Goal: Task Accomplishment & Management: Manage account settings

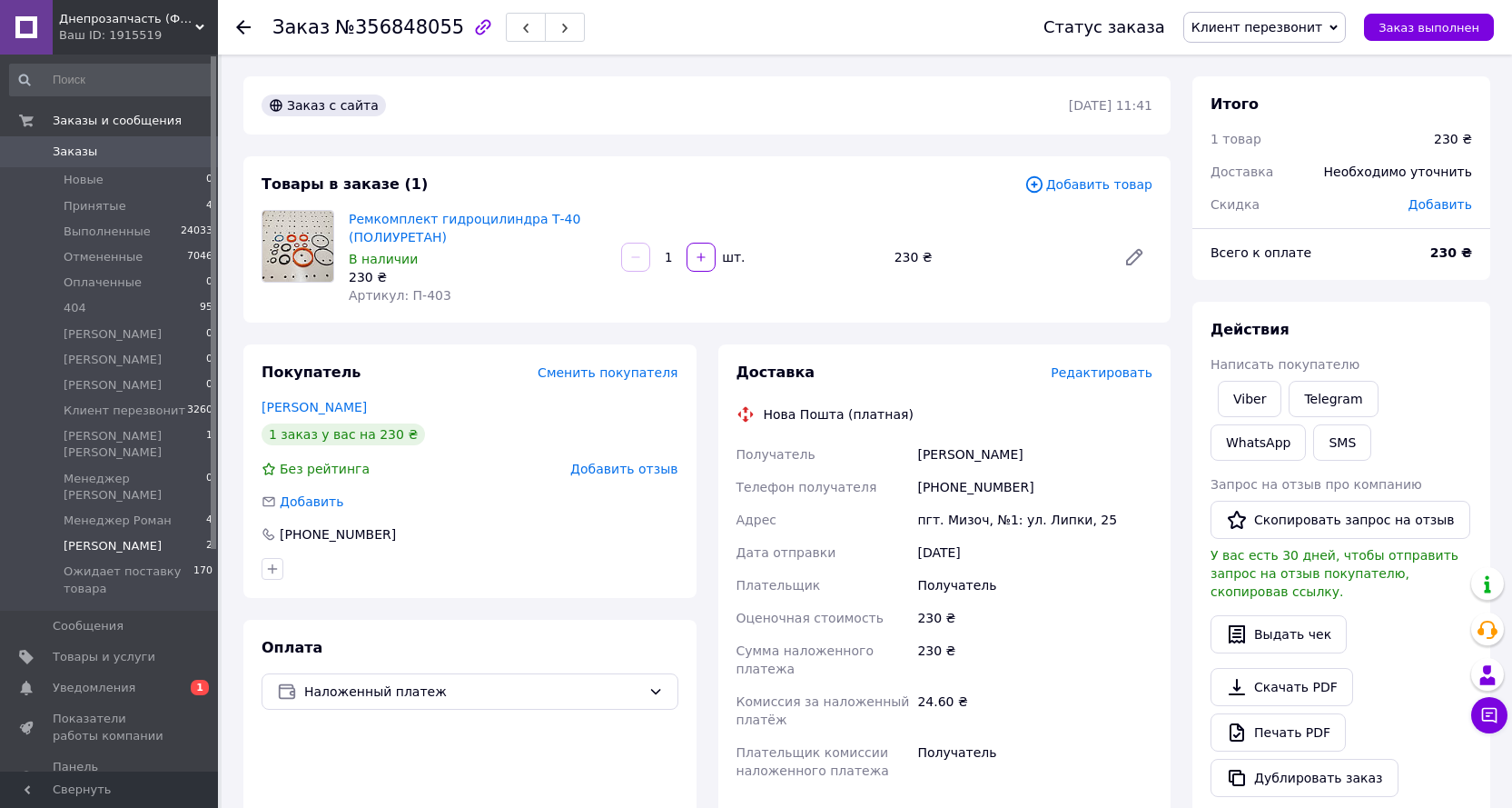
click at [147, 537] on span "[PERSON_NAME]" at bounding box center [112, 545] width 98 height 16
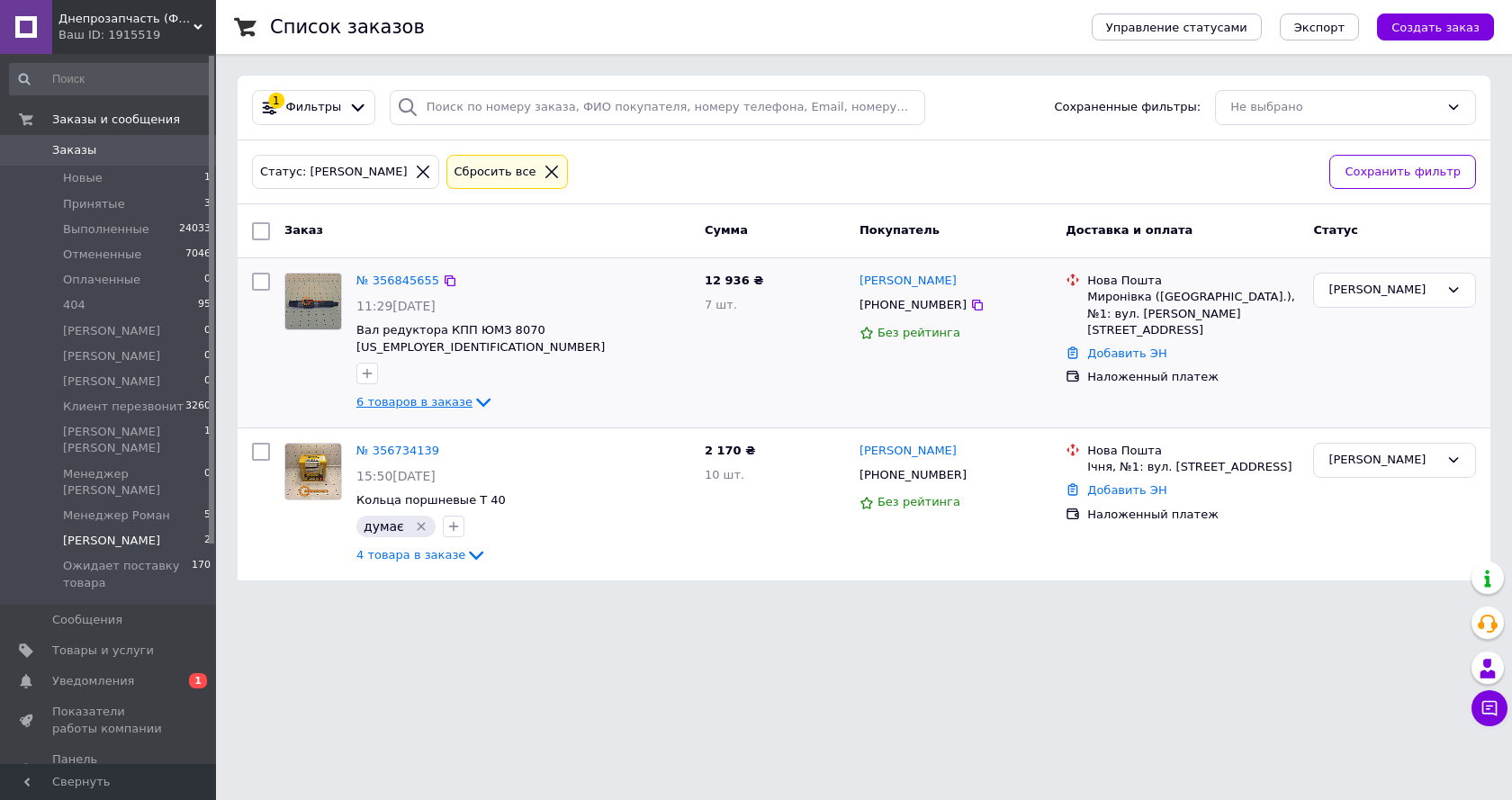
click at [472, 391] on icon at bounding box center [483, 402] width 22 height 22
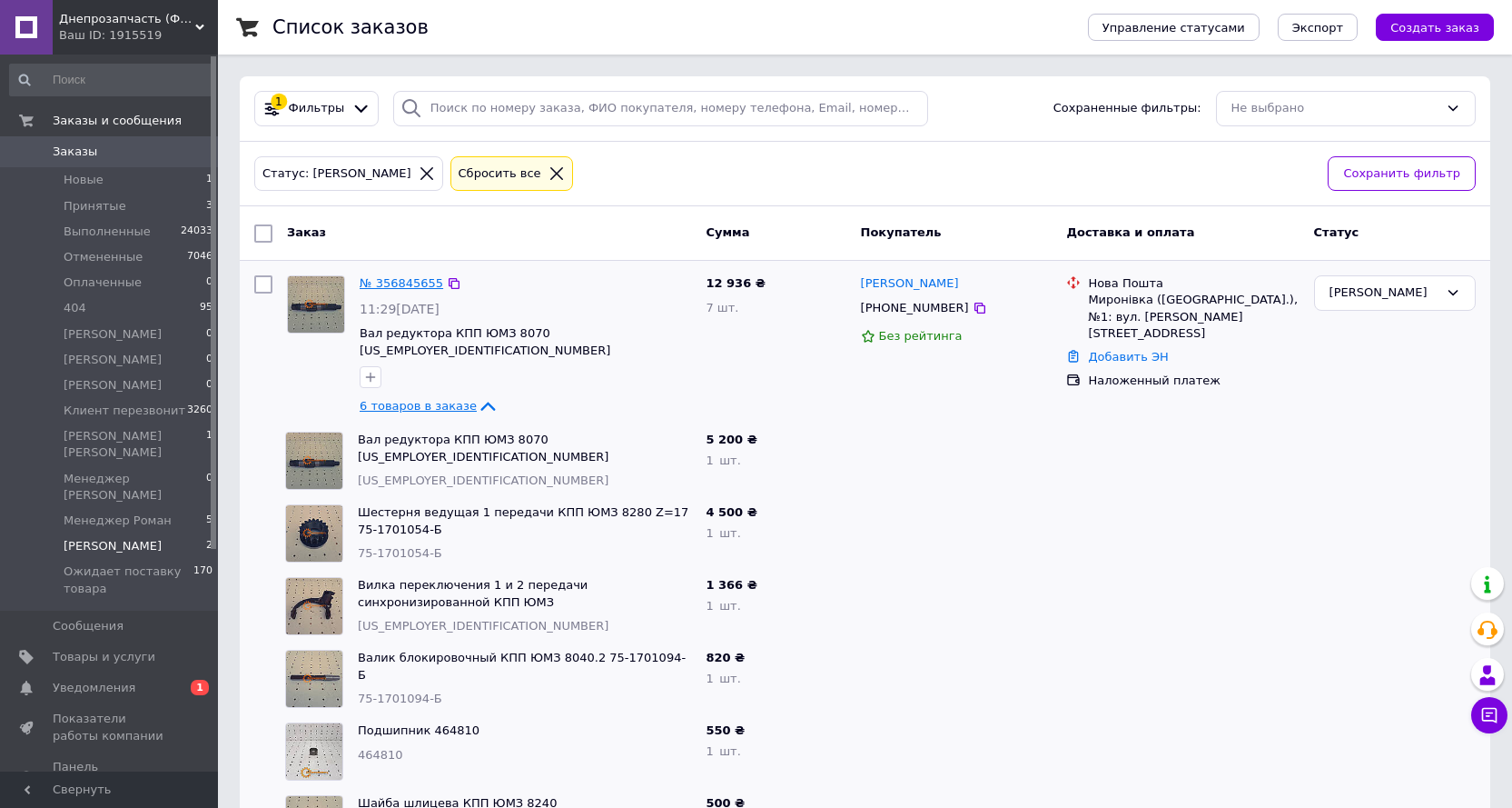
click at [416, 287] on link "№ 356845655" at bounding box center [401, 284] width 84 height 14
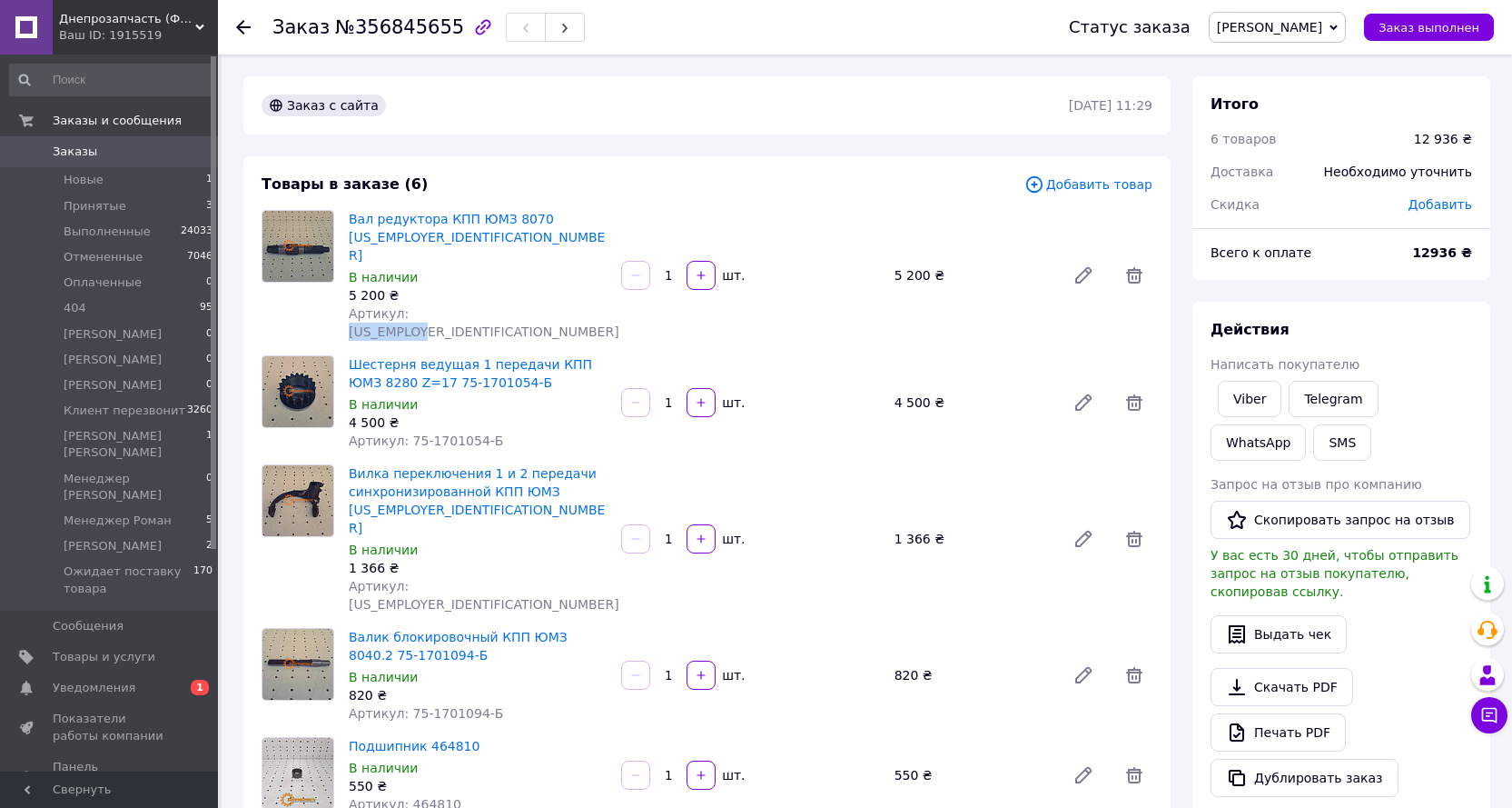
drag, startPoint x: 496, startPoint y: 271, endPoint x: 401, endPoint y: 276, distance: 95.1
click at [401, 304] on div "Артикул: [US_EMPLOYER_IDENTIFICATION_NUMBER]" at bounding box center [477, 322] width 258 height 37
copy span "[US_EMPLOYER_IDENTIFICATION_NUMBER]"
copy span "75-1701054-Б"
drag, startPoint x: 502, startPoint y: 377, endPoint x: 404, endPoint y: 391, distance: 99.0
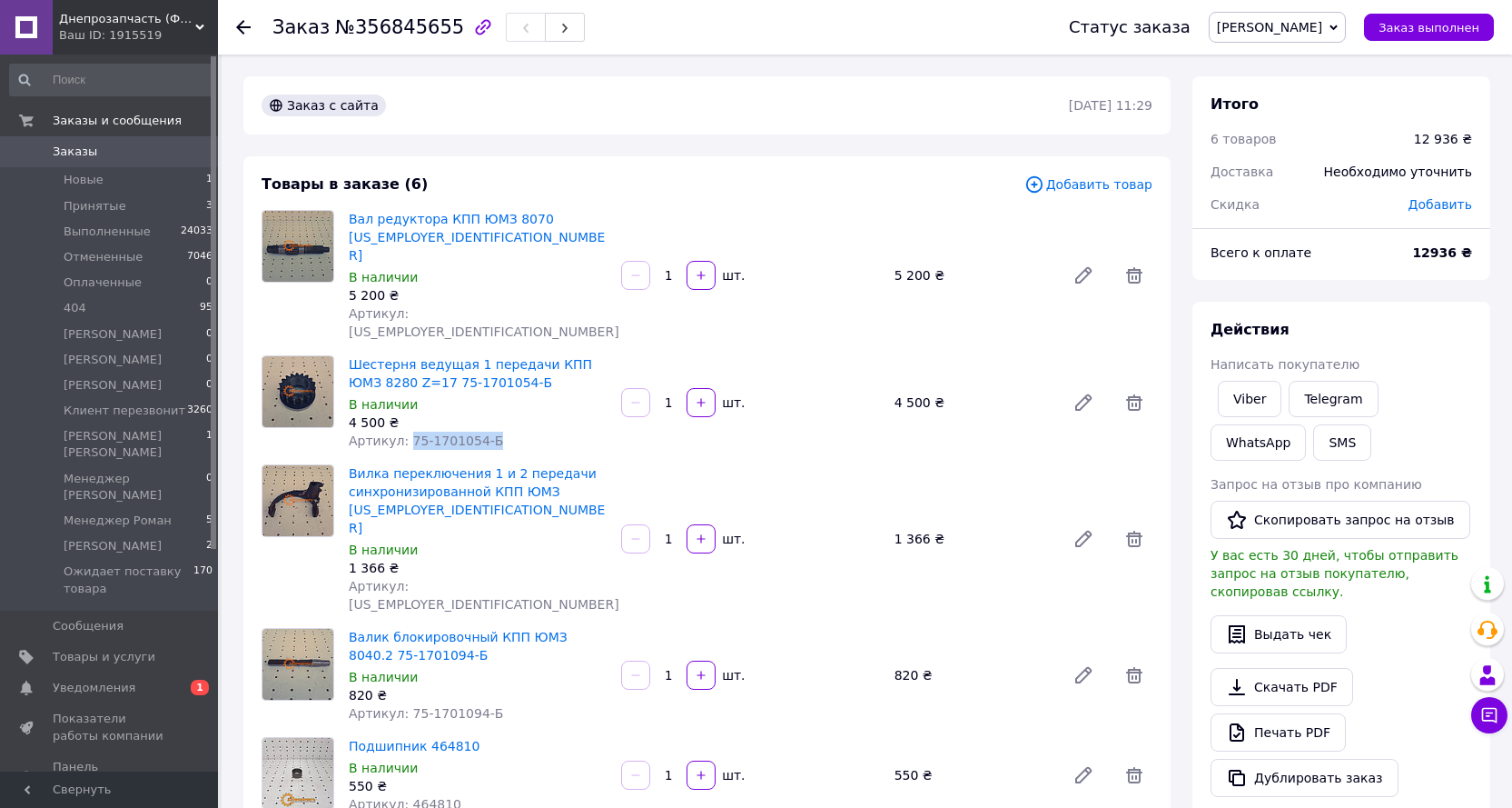
click at [404, 432] on div "Артикул: 75-1701054-Б" at bounding box center [477, 441] width 258 height 18
drag, startPoint x: 471, startPoint y: 505, endPoint x: 405, endPoint y: 513, distance: 66.5
click at [405, 577] on div "Артикул: [US_EMPLOYER_IDENTIFICATION_NUMBER]" at bounding box center [477, 595] width 258 height 37
copy span "[US_EMPLOYER_IDENTIFICATION_NUMBER]"
drag, startPoint x: 501, startPoint y: 618, endPoint x: 404, endPoint y: 617, distance: 97.0
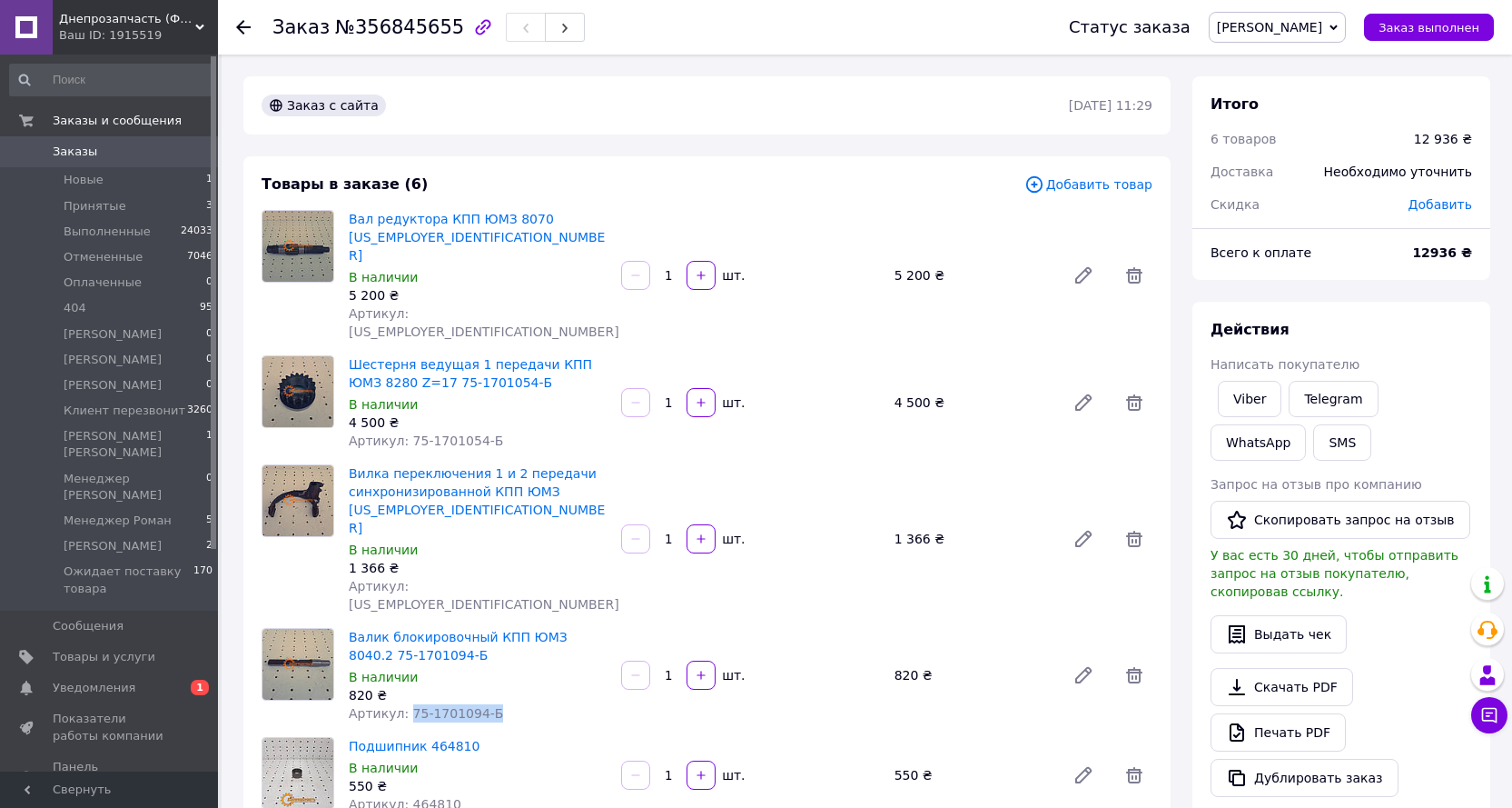
click at [404, 704] on div "Артикул: 75-1701094-Б" at bounding box center [477, 712] width 258 height 18
copy span "75-1701094-Б"
drag, startPoint x: 464, startPoint y: 716, endPoint x: 404, endPoint y: 713, distance: 60.1
click at [404, 795] on div "Артикул: 464810" at bounding box center [477, 804] width 258 height 18
copy span "464810"
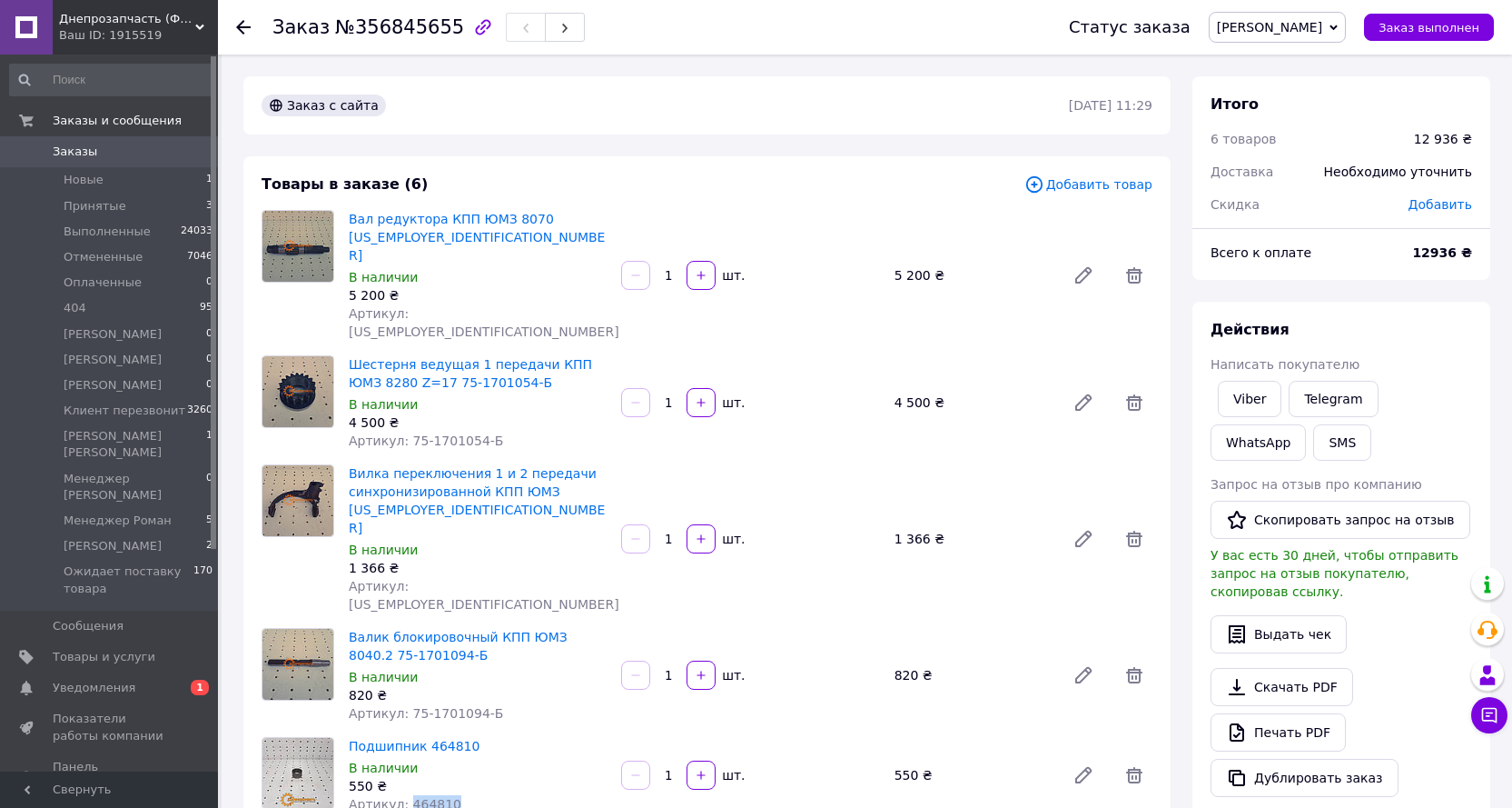
scroll to position [182, 0]
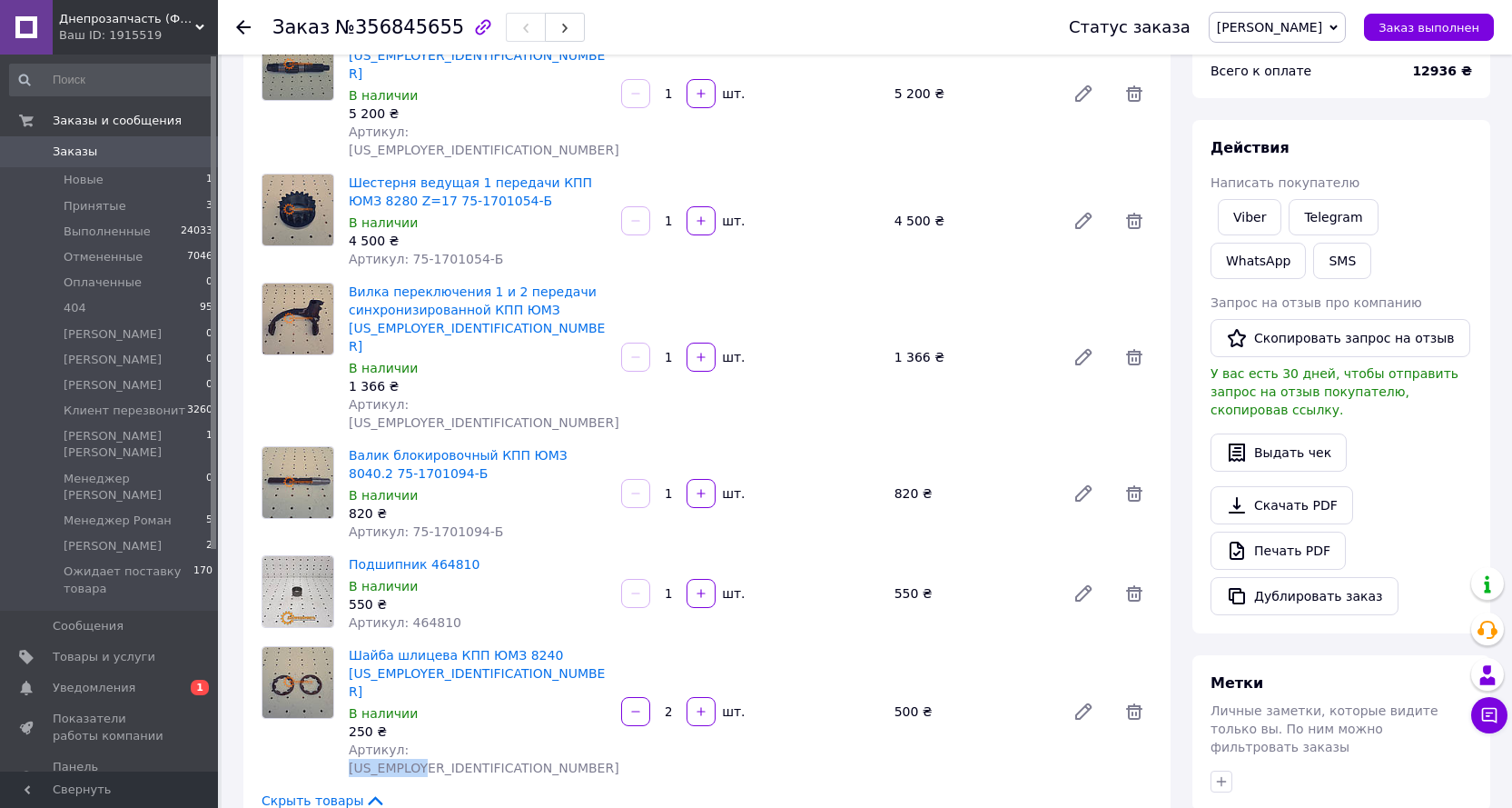
drag, startPoint x: 464, startPoint y: 643, endPoint x: 401, endPoint y: 645, distance: 63.0
click at [401, 740] on div "Артикул: [US_EMPLOYER_IDENTIFICATION_NUMBER]" at bounding box center [477, 758] width 258 height 37
copy span "[US_EMPLOYER_IDENTIFICATION_NUMBER]"
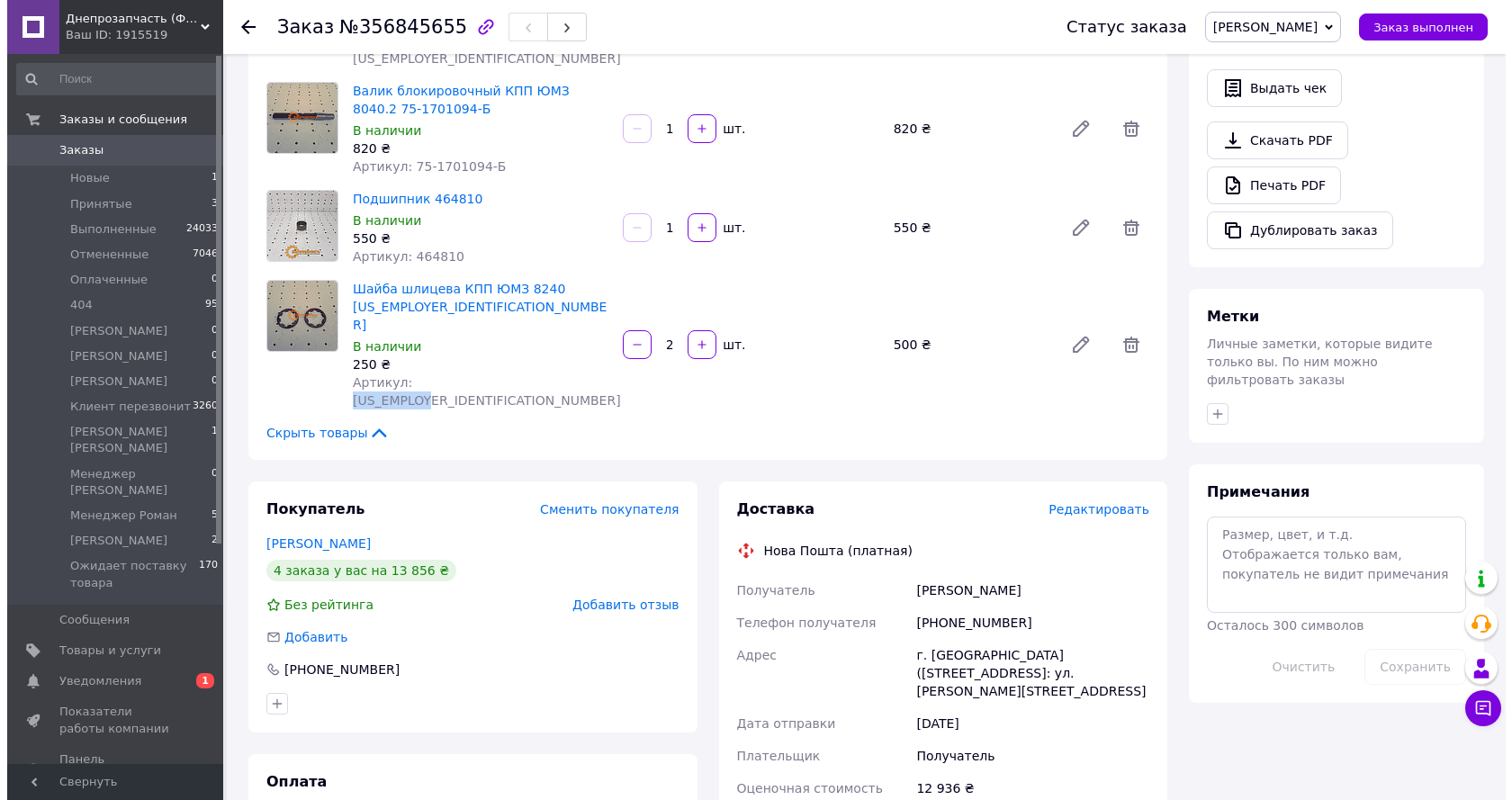
scroll to position [0, 0]
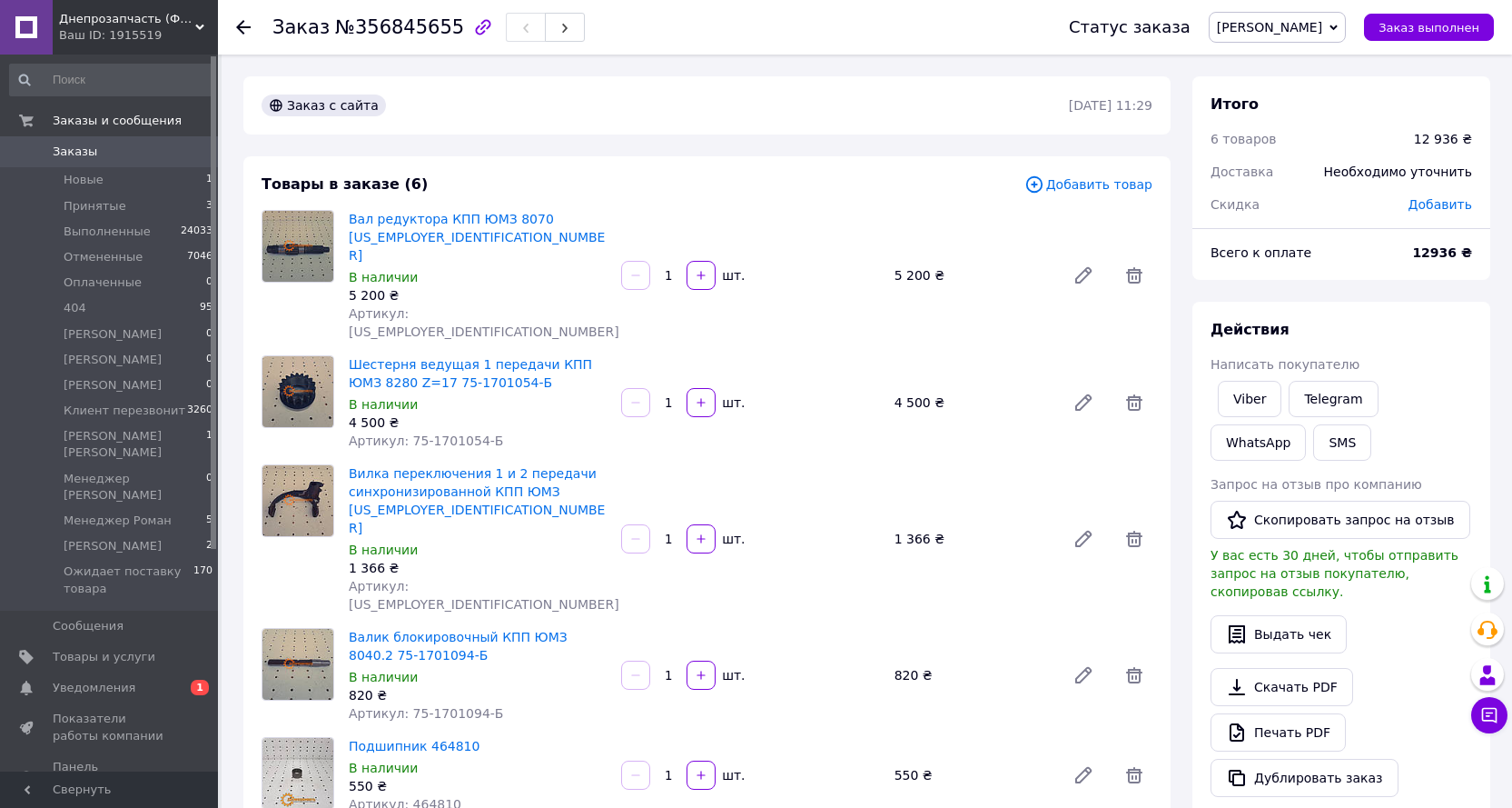
click at [243, 21] on use at bounding box center [243, 27] width 15 height 15
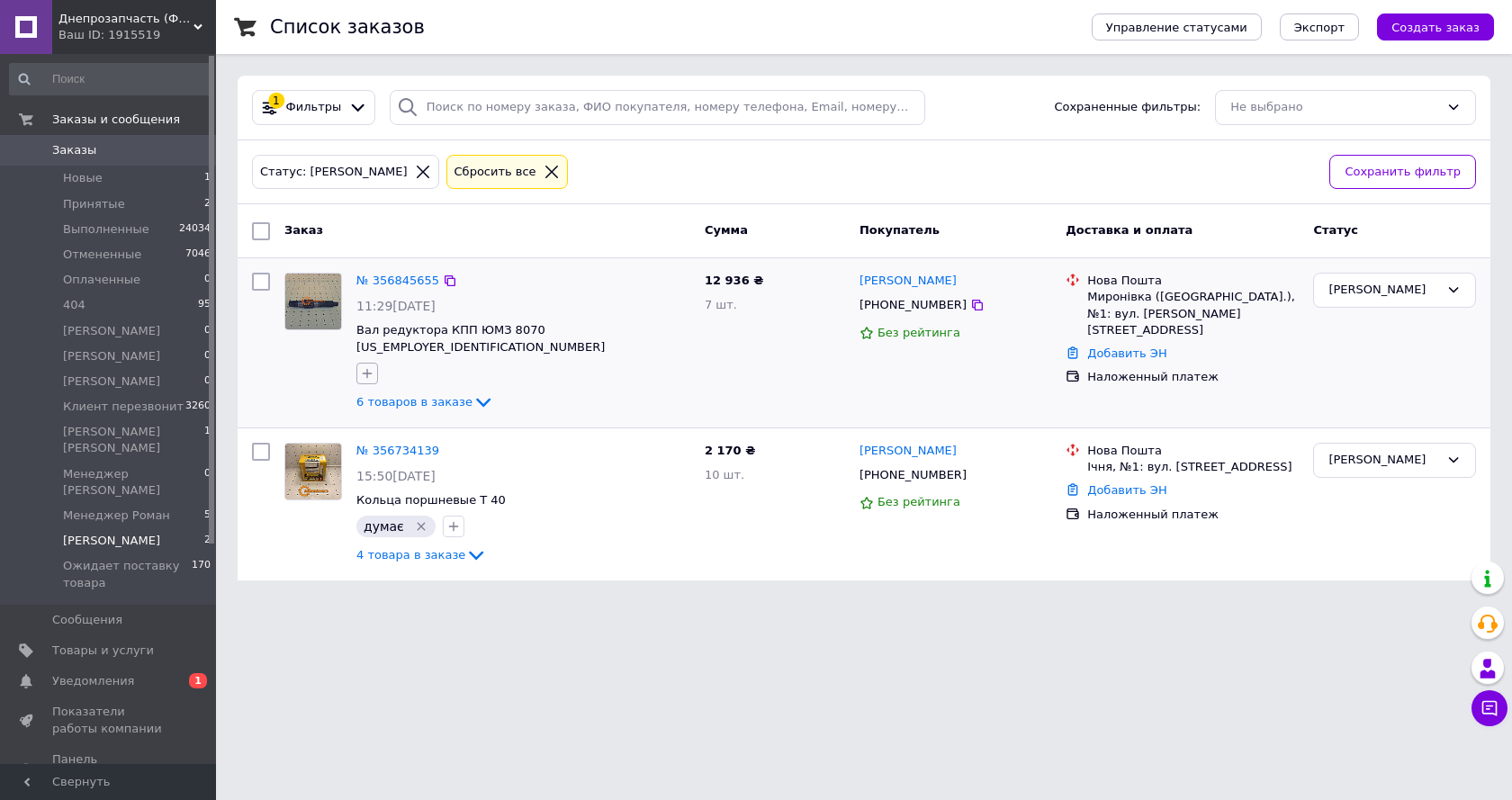
click at [365, 367] on icon "button" at bounding box center [367, 373] width 15 height 15
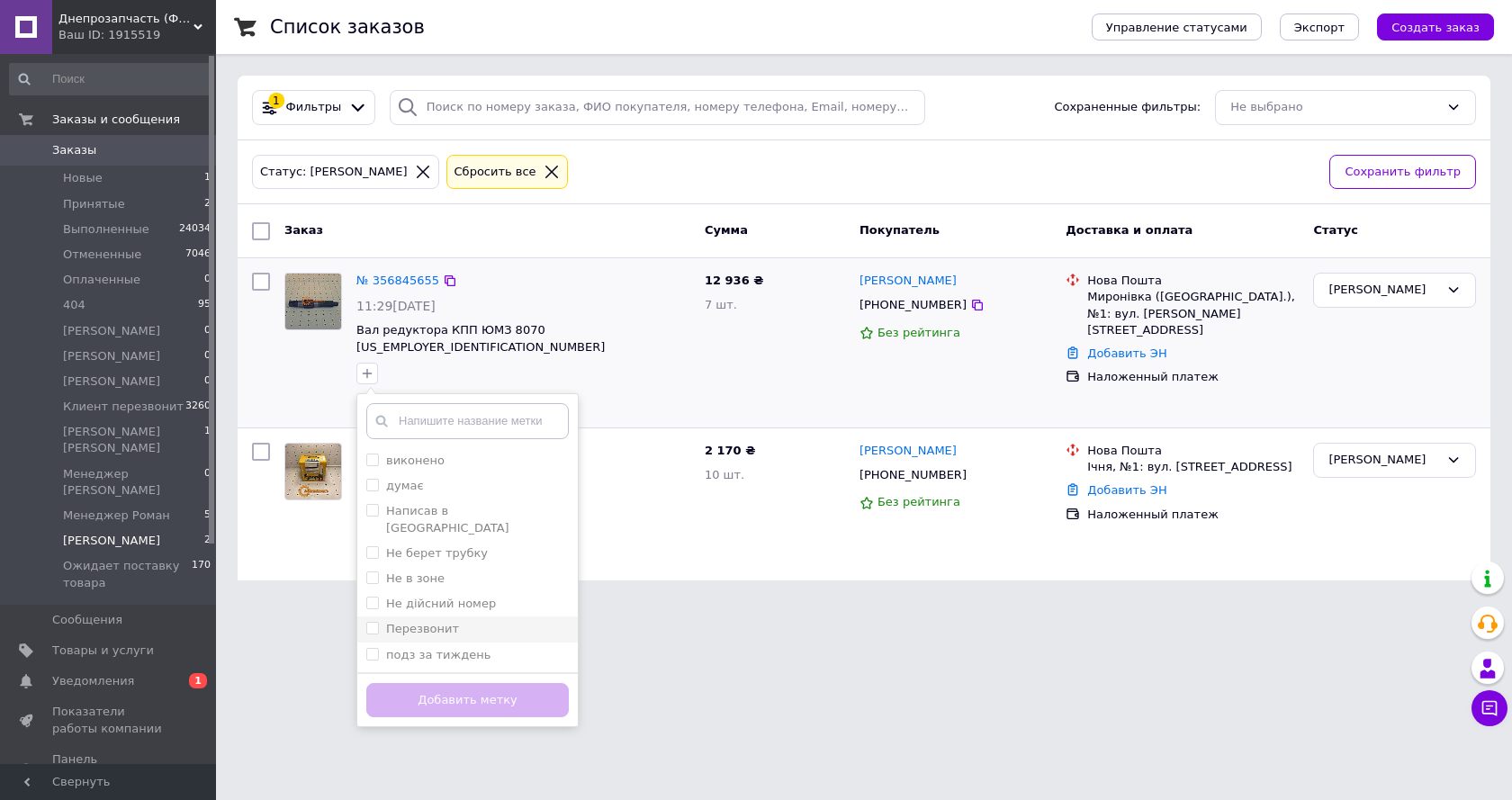
click at [437, 622] on label "Перезвонит" at bounding box center [423, 629] width 73 height 14
checkbox input "true"
click at [496, 683] on button "Добавить метку" at bounding box center [467, 700] width 202 height 35
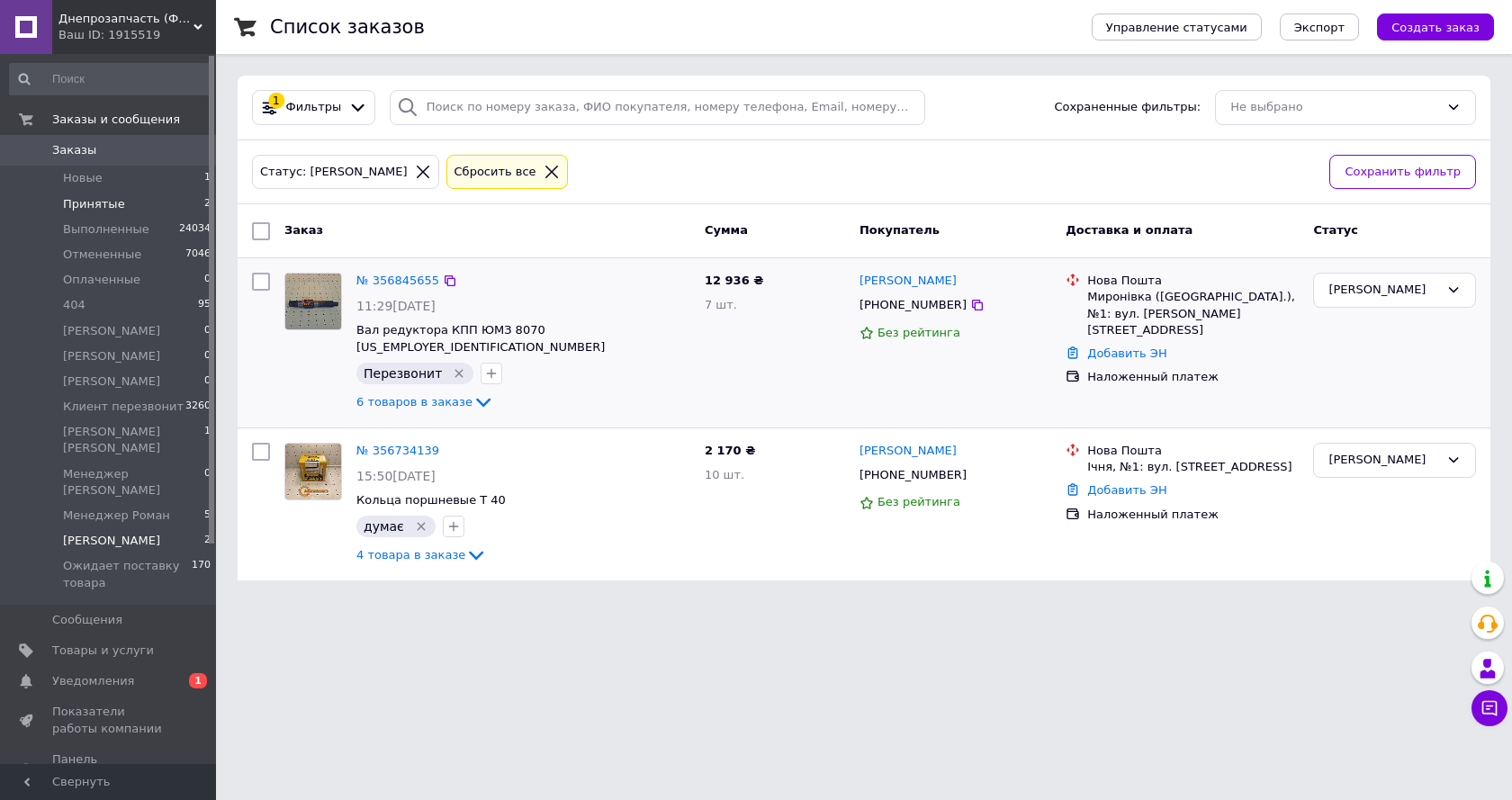
click at [131, 197] on li "Принятые 2" at bounding box center [110, 204] width 222 height 26
